Goal: Information Seeking & Learning: Find specific page/section

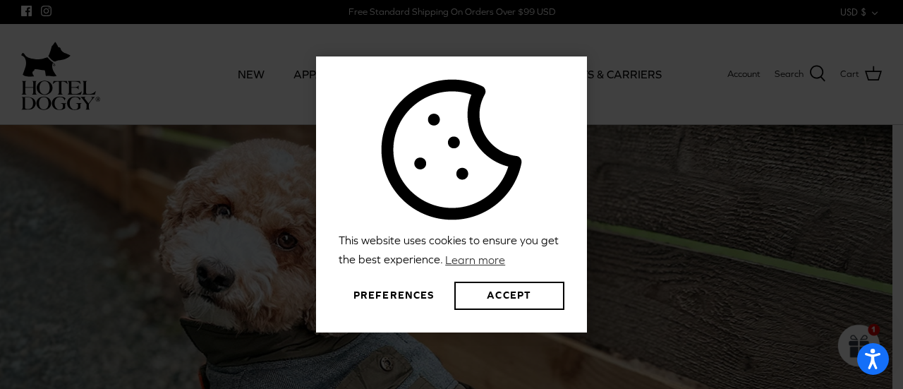
click at [401, 295] on button "Preferences" at bounding box center [394, 295] width 110 height 28
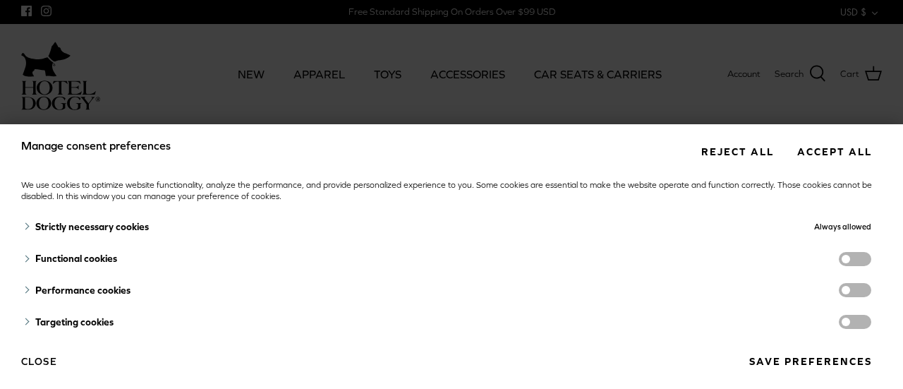
click at [838, 261] on span "functionality cookies" at bounding box center [854, 259] width 32 height 14
click at [869, 260] on input "functionality cookies" at bounding box center [869, 260] width 0 height 0
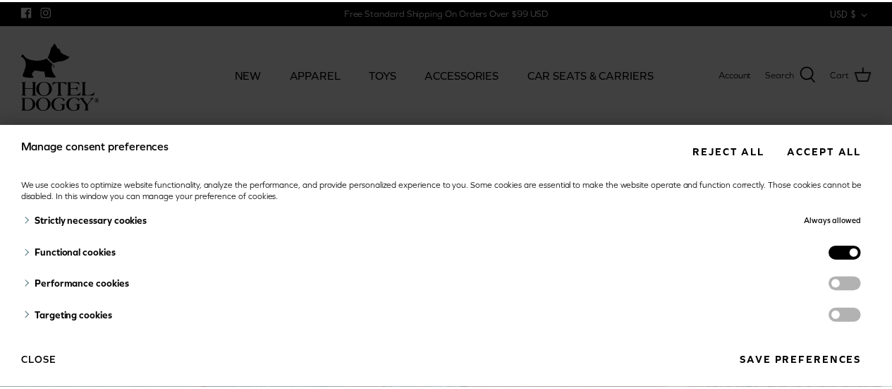
scroll to position [7, 0]
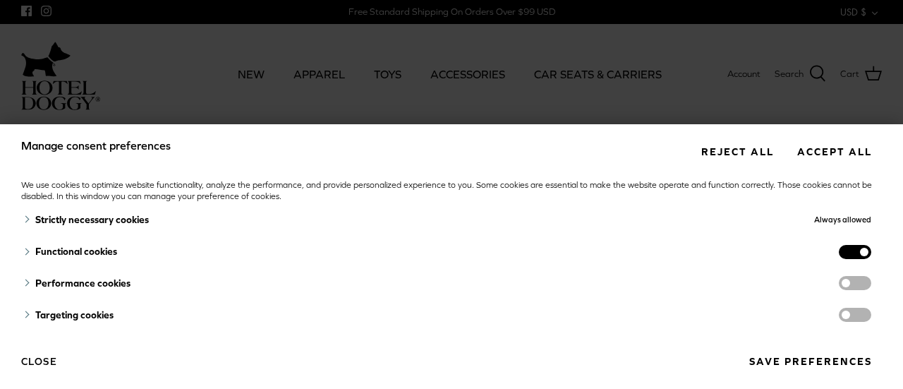
click at [839, 356] on button "Save preferences" at bounding box center [809, 361] width 143 height 26
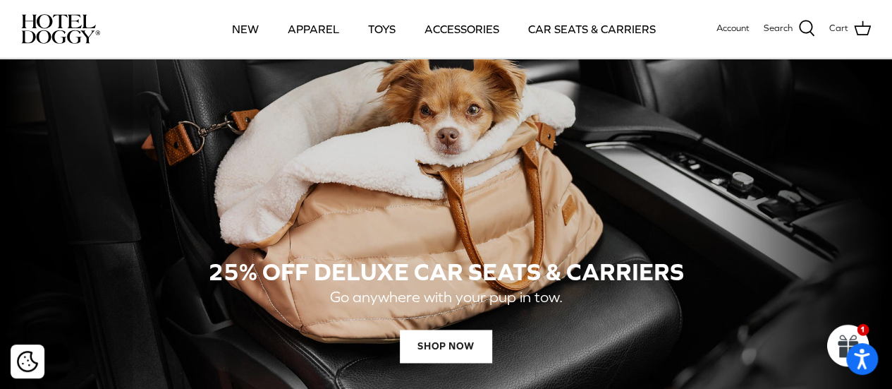
scroll to position [846, 0]
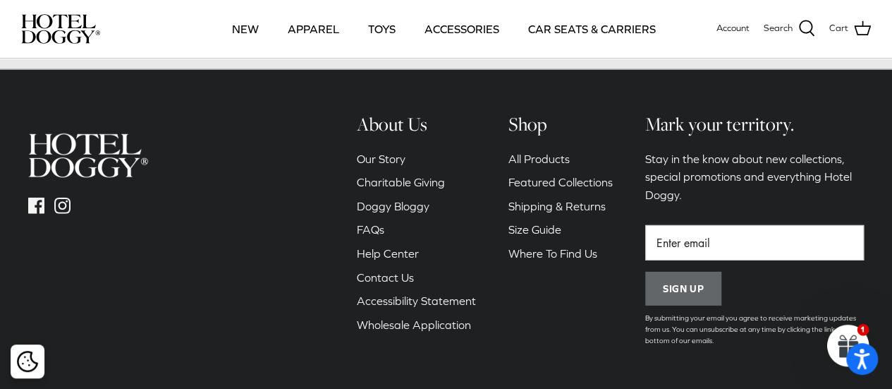
scroll to position [2003, 0]
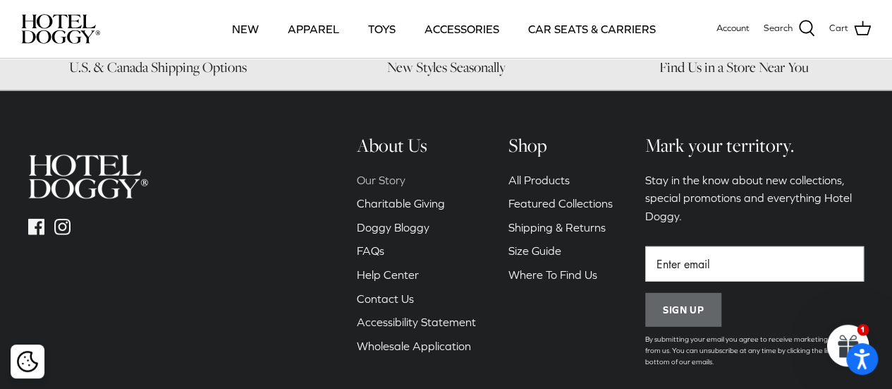
click at [394, 173] on link "Our Story" at bounding box center [381, 179] width 49 height 13
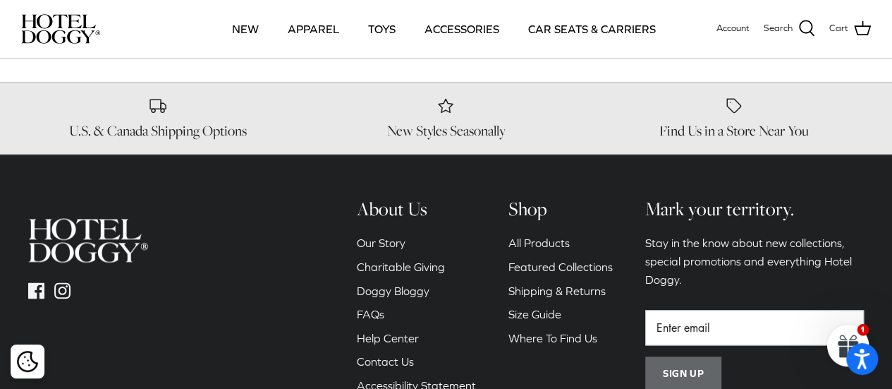
scroll to position [781, 0]
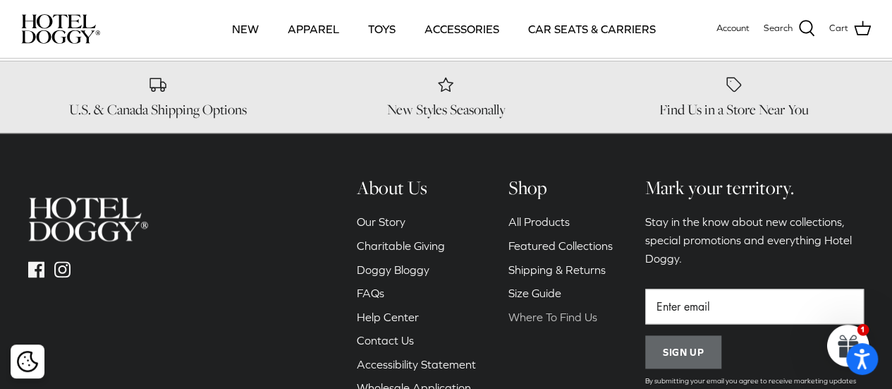
click at [549, 311] on link "Where To Find Us" at bounding box center [552, 316] width 89 height 13
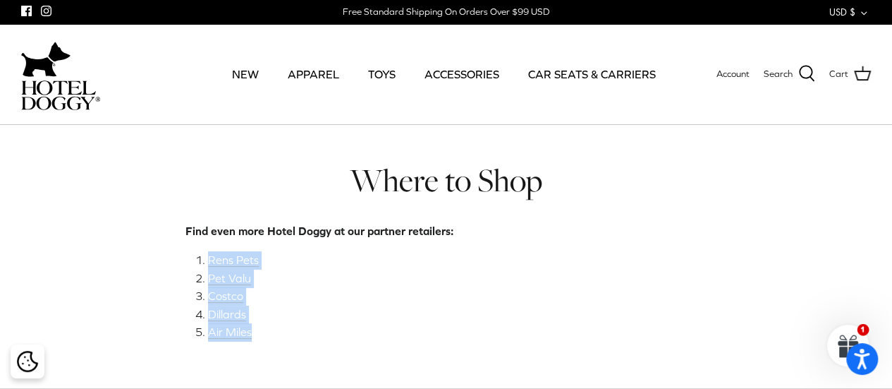
drag, startPoint x: 177, startPoint y: 240, endPoint x: 287, endPoint y: 341, distance: 149.7
click at [287, 341] on div "Where to Shop Find even more Hotel Doggy at our partner retailers: Rens Pets Pe…" at bounding box center [446, 256] width 564 height 193
copy ol "Rens Pets Pet Valu Costco Dillards Air Miles"
